Goal: Transaction & Acquisition: Purchase product/service

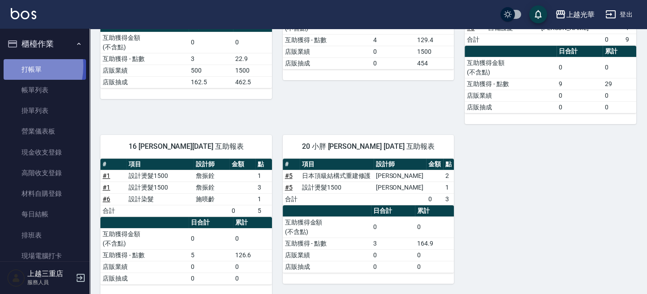
click at [10, 66] on link "打帳單" at bounding box center [45, 69] width 82 height 21
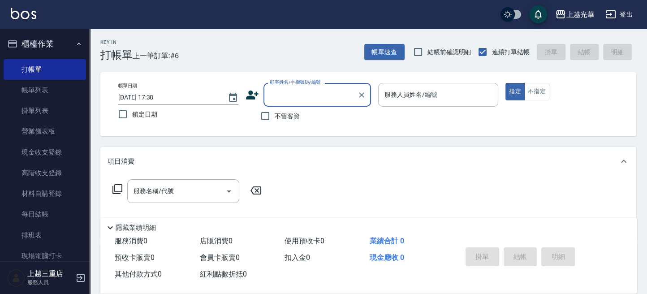
drag, startPoint x: 268, startPoint y: 112, endPoint x: 329, endPoint y: 106, distance: 61.2
click at [282, 112] on label "不留客資" at bounding box center [278, 116] width 44 height 19
click at [274, 112] on input "不留客資" at bounding box center [265, 116] width 19 height 19
checkbox input "true"
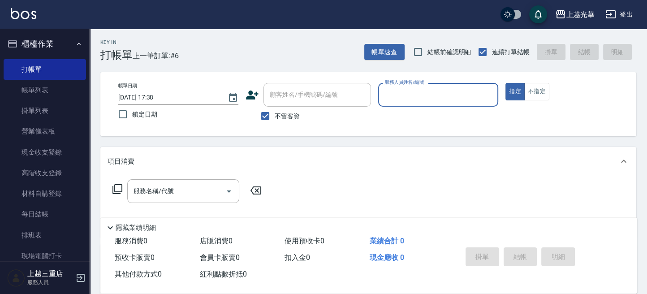
click at [396, 90] on input "服務人員姓名/編號" at bounding box center [438, 95] width 112 height 16
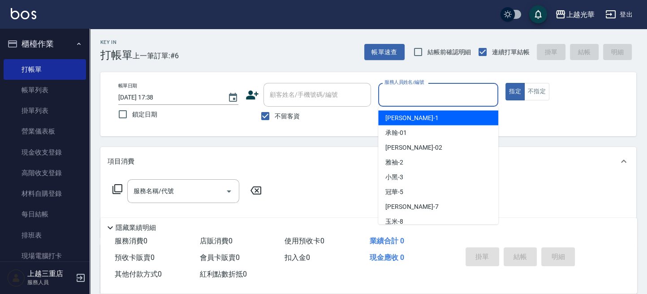
click at [250, 55] on div "Key In 打帳單 上一筆訂單:#6 帳單速查 結帳前確認明細 連續打單結帳 掛單 結帳 明細" at bounding box center [363, 45] width 546 height 33
click at [439, 99] on input "服務人員姓名/編號" at bounding box center [438, 95] width 112 height 16
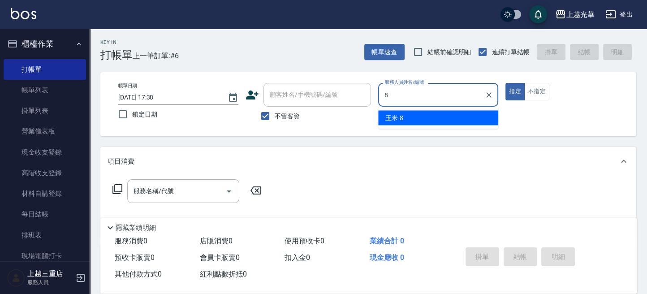
type input "玉米-8"
type button "true"
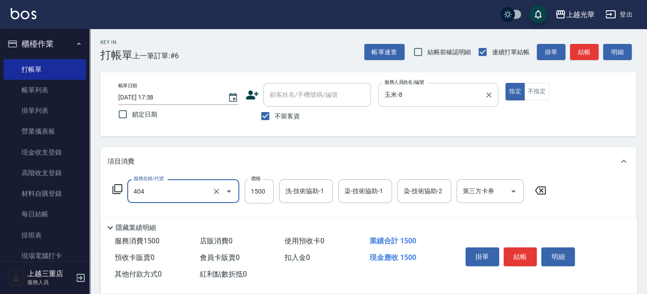
type input "設計染髮(404)"
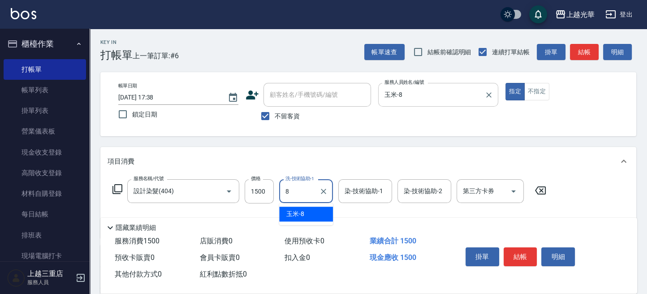
type input "玉米-8"
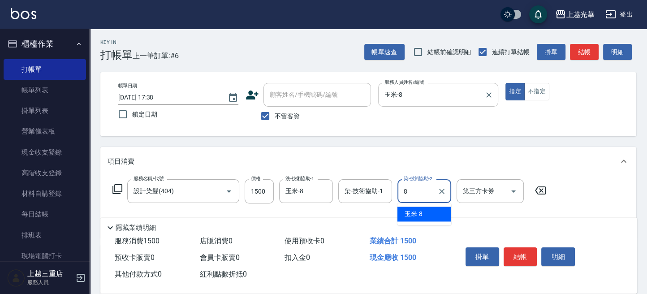
type input "玉米-8"
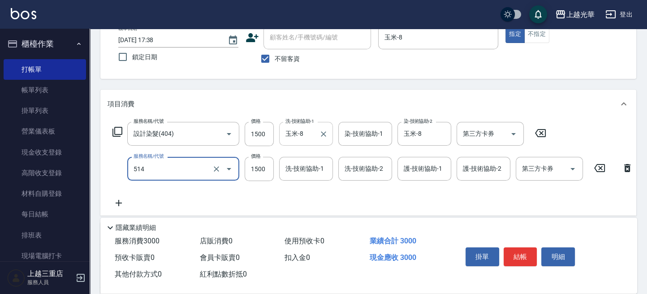
scroll to position [119, 0]
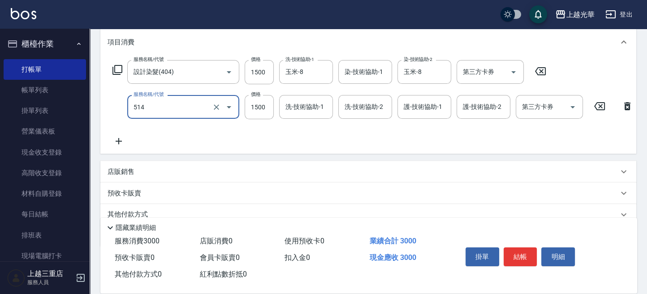
type input "歐納西斯5G護髮/單次(514)"
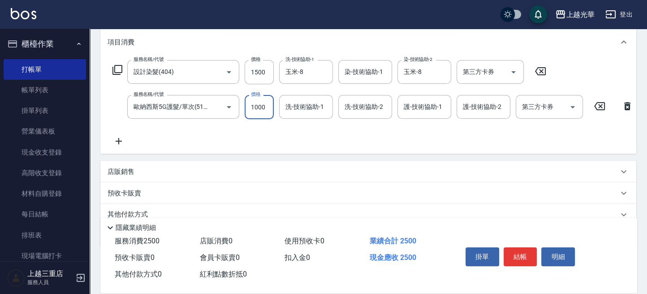
type input "1000"
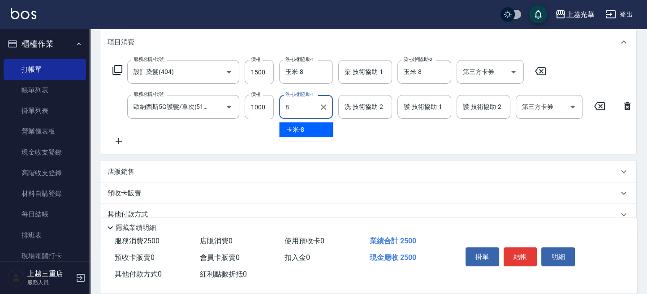
type input "玉米-8"
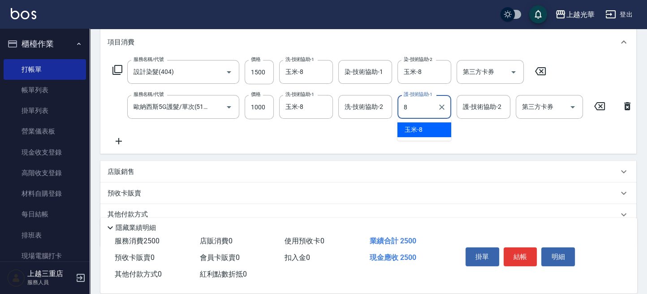
type input "玉米-8"
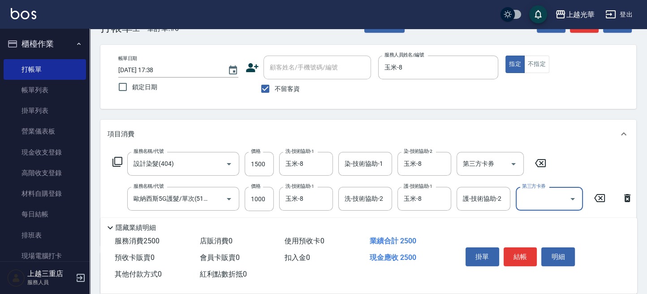
scroll to position [0, 0]
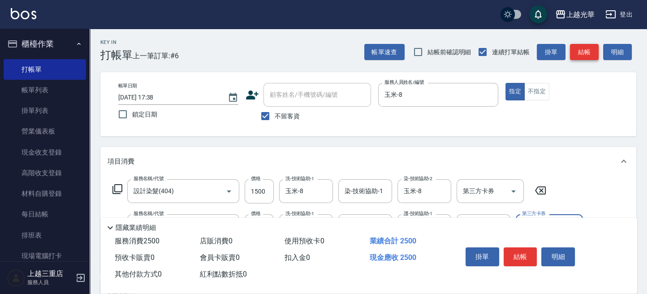
click at [582, 54] on button "結帳" at bounding box center [584, 52] width 29 height 17
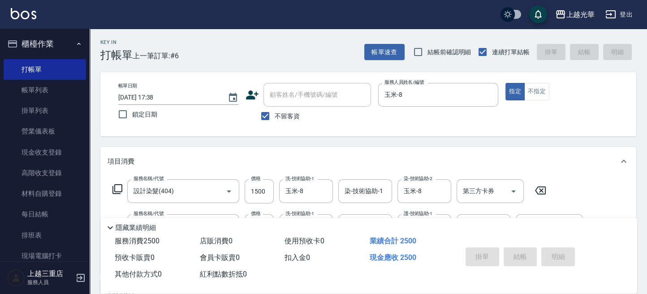
type input "[DATE] 17:48"
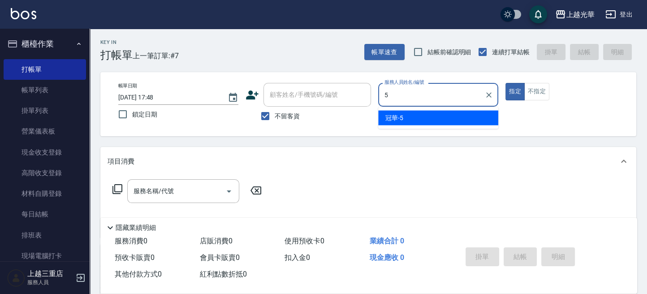
type input "冠華-5"
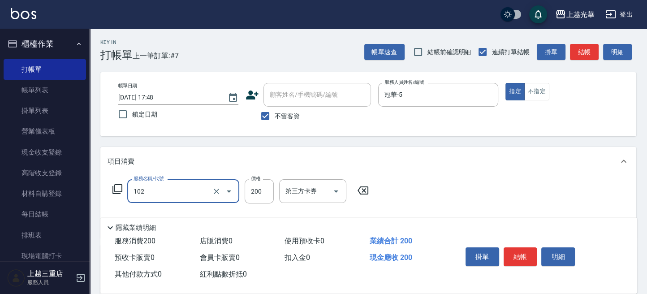
type input "指定洗髮(102)"
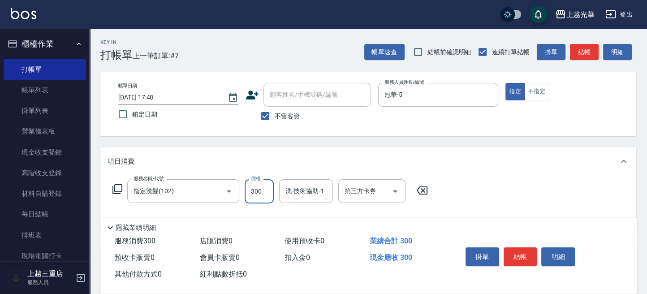
type input "300"
click at [521, 254] on button "結帳" at bounding box center [520, 256] width 34 height 19
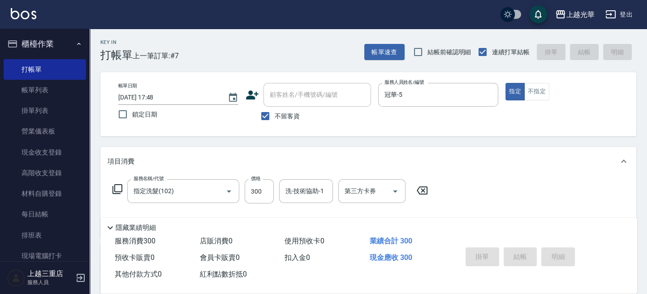
type input "[DATE] 17:57"
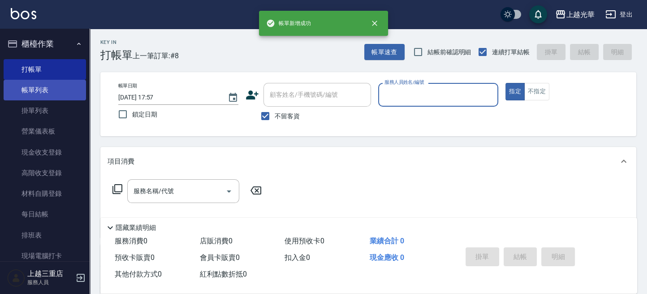
click at [49, 93] on link "帳單列表" at bounding box center [45, 90] width 82 height 21
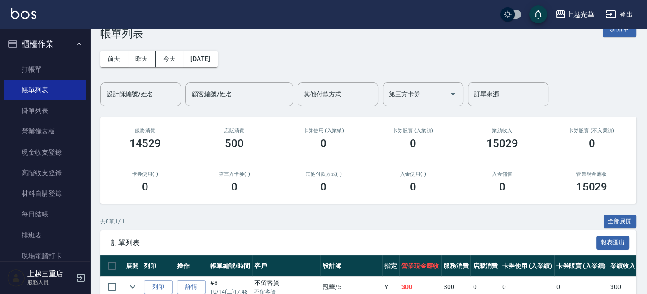
scroll to position [60, 0]
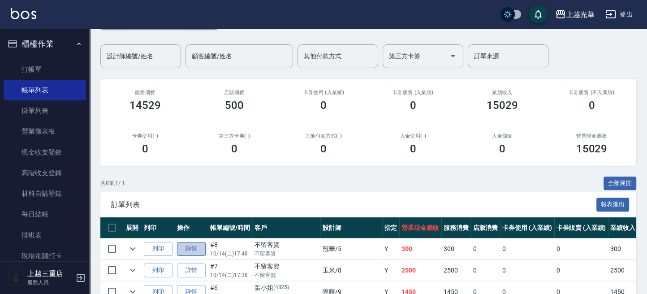
click at [189, 248] on link "詳情" at bounding box center [191, 249] width 29 height 14
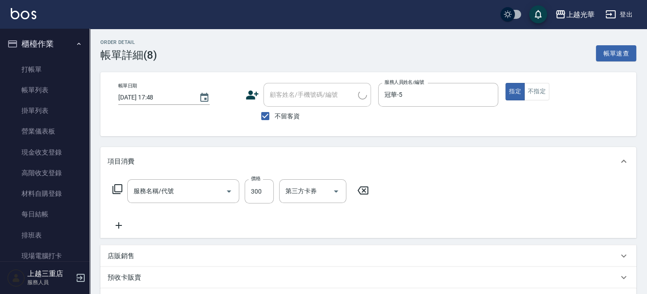
type input "[DATE] 17:48"
checkbox input "true"
type input "冠華-5"
type input "指定洗髮(102)"
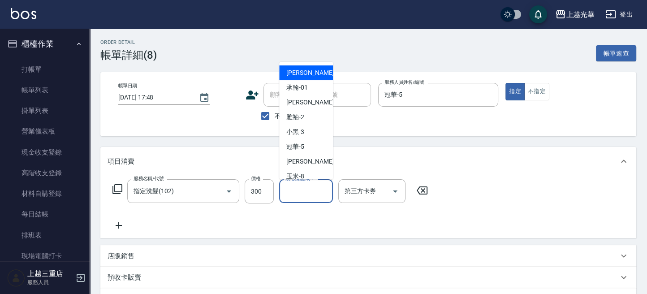
click at [318, 189] on input "洗-技術協助-1" at bounding box center [306, 191] width 46 height 16
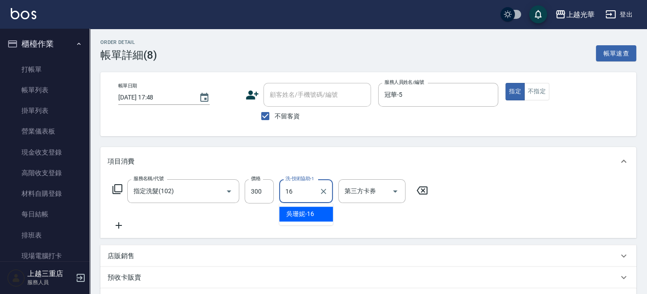
type input "吳珊妮-16"
drag, startPoint x: 407, startPoint y: 196, endPoint x: 389, endPoint y: 224, distance: 33.4
click at [390, 224] on div "服務名稱/代號 指定洗髮(102) 服務名稱/代號 價格 300 價格 洗-技術協助-1 [PERSON_NAME]-16 洗-技術協助-1 第三方卡券 第三…" at bounding box center [270, 204] width 326 height 51
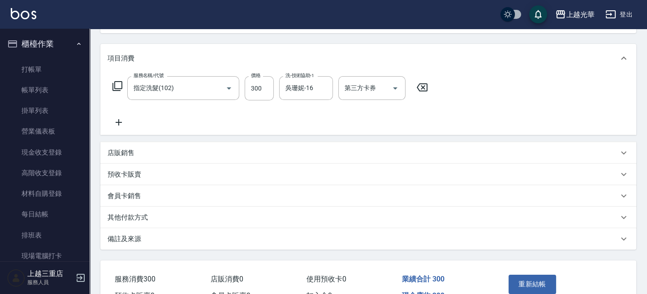
scroll to position [119, 0]
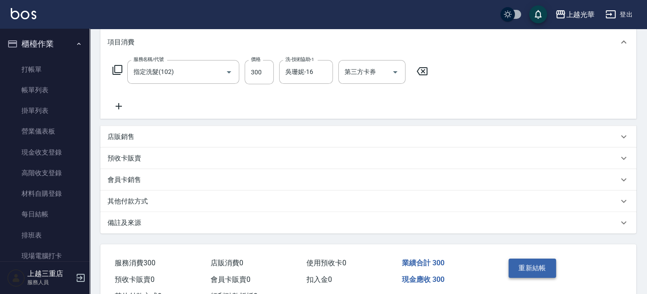
click at [531, 269] on button "重新結帳" at bounding box center [531, 267] width 47 height 19
